Goal: Task Accomplishment & Management: Use online tool/utility

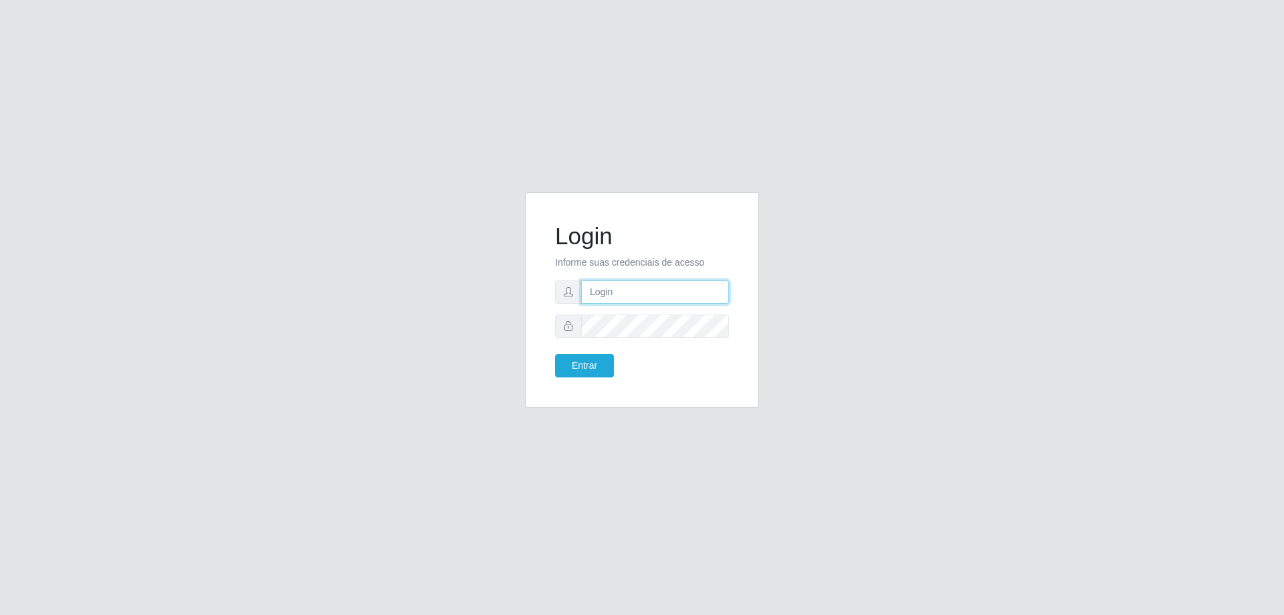
type input "mayara@frigomaster"
click at [579, 362] on button "Entrar" at bounding box center [584, 365] width 59 height 23
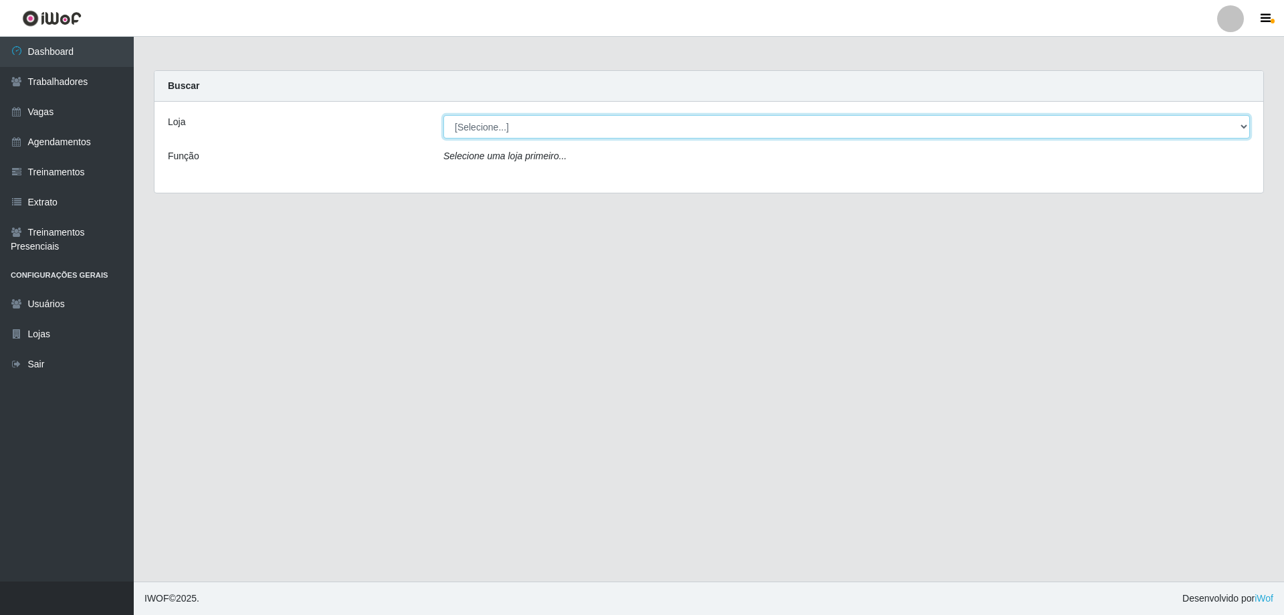
click at [725, 128] on select "[Selecione...] FrigoMaster" at bounding box center [847, 126] width 807 height 23
select select "392"
click at [444, 115] on select "[Selecione...] FrigoMaster" at bounding box center [847, 126] width 807 height 23
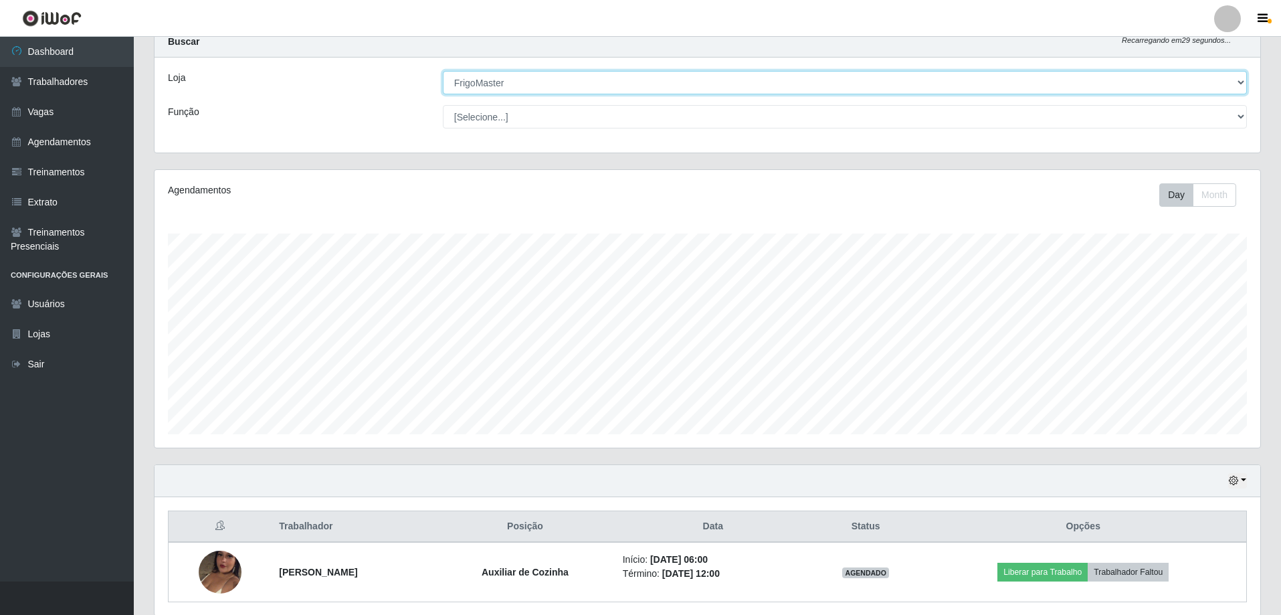
scroll to position [95, 0]
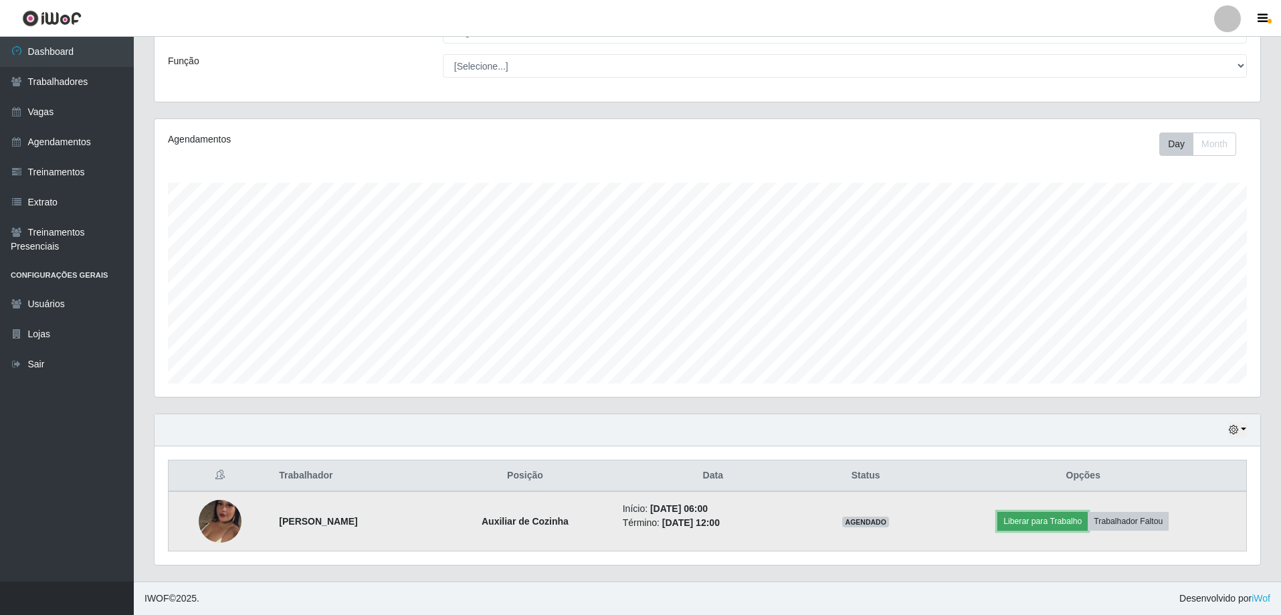
click at [1031, 516] on button "Liberar para Trabalho" at bounding box center [1042, 521] width 90 height 19
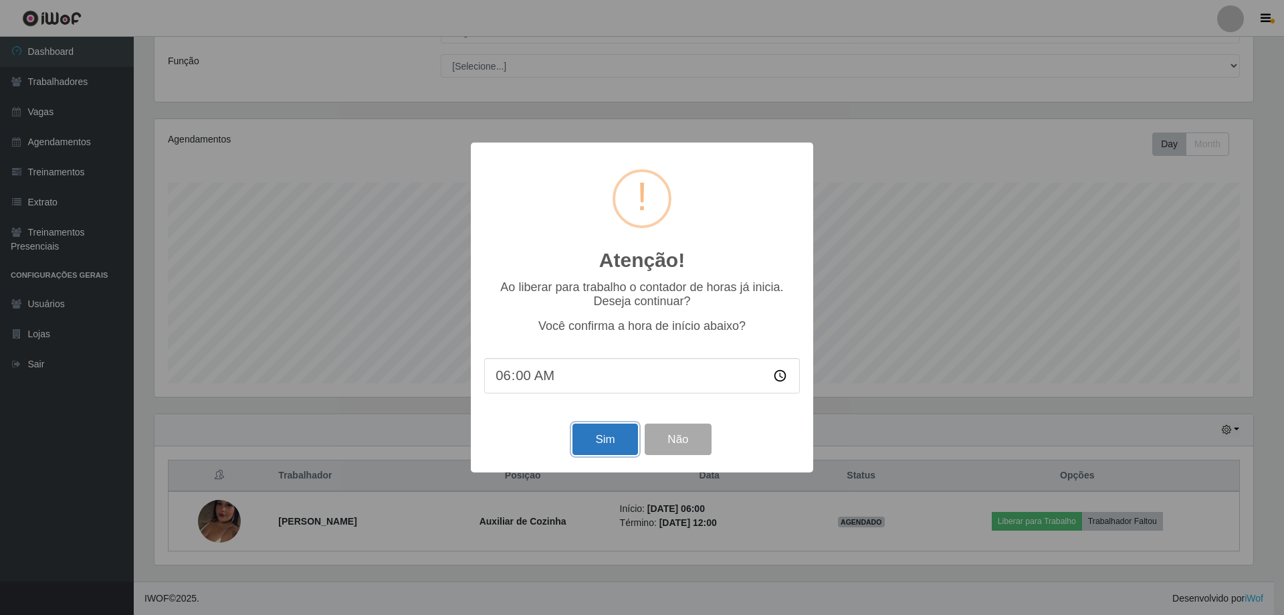
click at [589, 434] on button "Sim" at bounding box center [605, 438] width 65 height 31
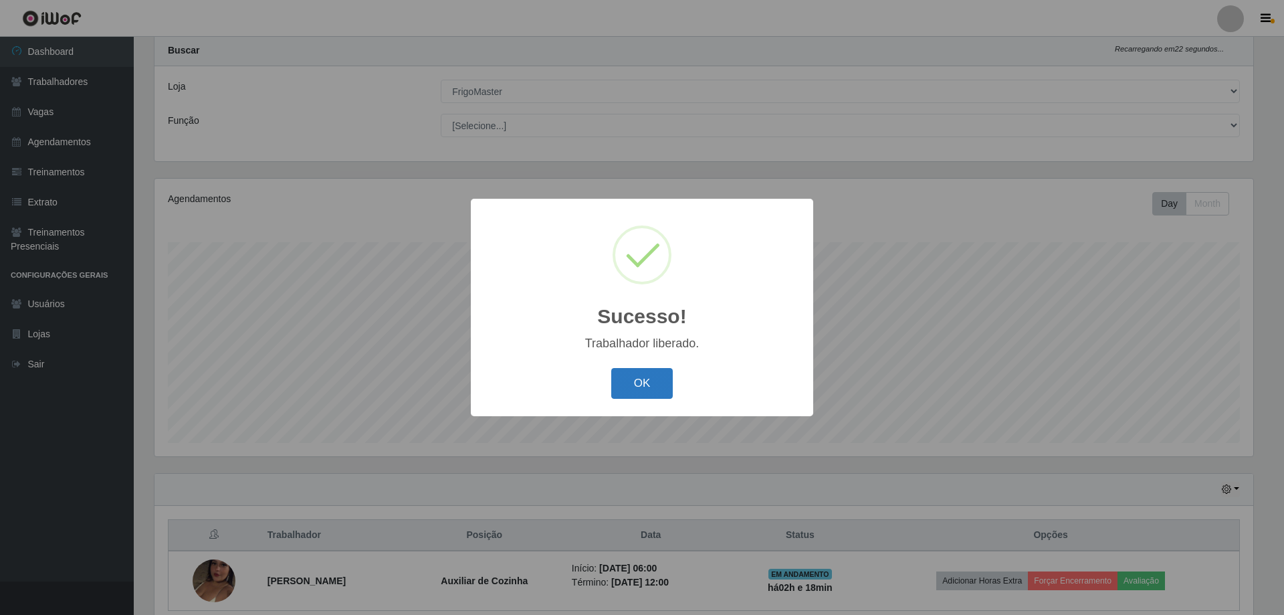
click at [647, 393] on button "OK" at bounding box center [642, 383] width 62 height 31
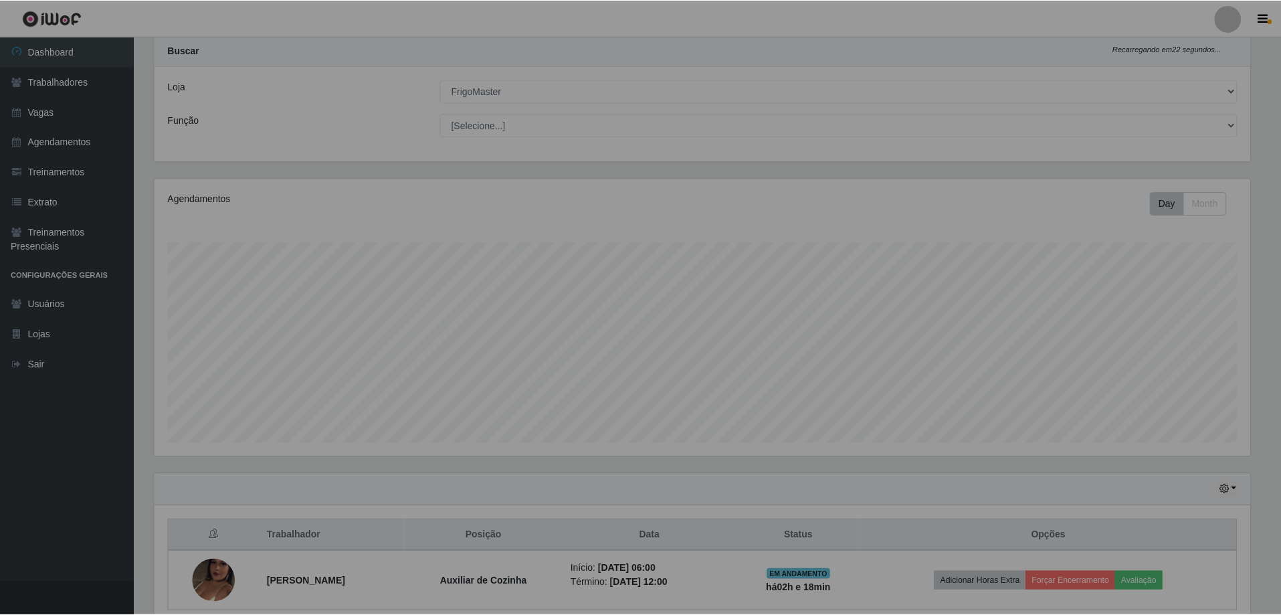
scroll to position [278, 1106]
